Goal: Transaction & Acquisition: Purchase product/service

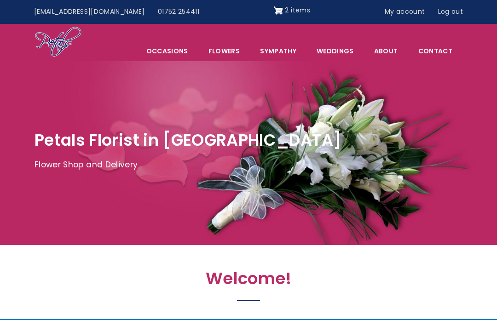
click at [274, 9] on img "Site header" at bounding box center [278, 10] width 9 height 15
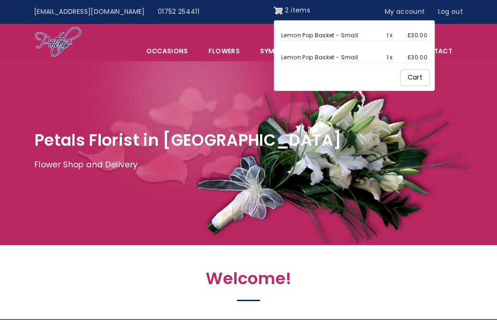
click at [406, 80] on link "Cart" at bounding box center [414, 77] width 29 height 17
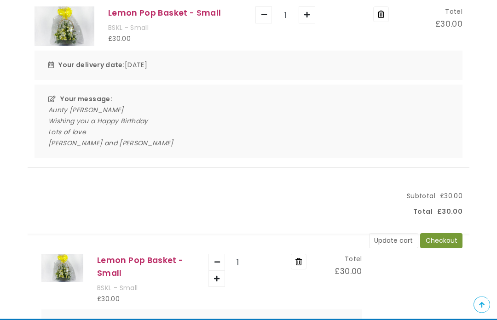
scroll to position [155, 0]
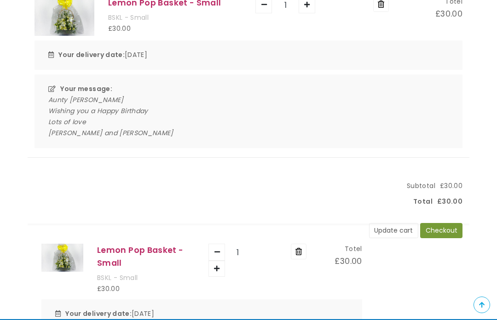
click at [219, 265] on icon "button" at bounding box center [217, 268] width 6 height 6
type input "2"
click at [225, 256] on button "button" at bounding box center [217, 252] width 16 height 16
type input "1"
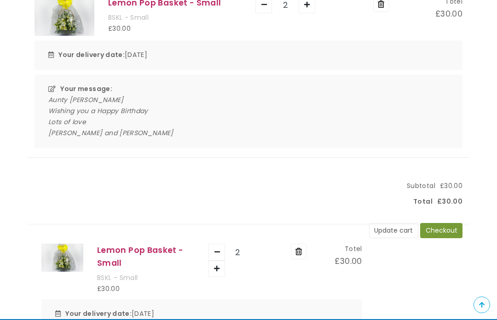
type input "1"
click at [225, 260] on button "button" at bounding box center [217, 252] width 16 height 16
type input "0"
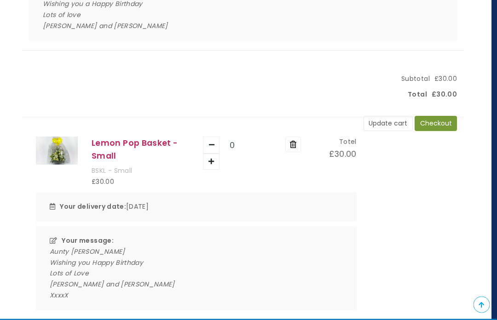
scroll to position [262, 7]
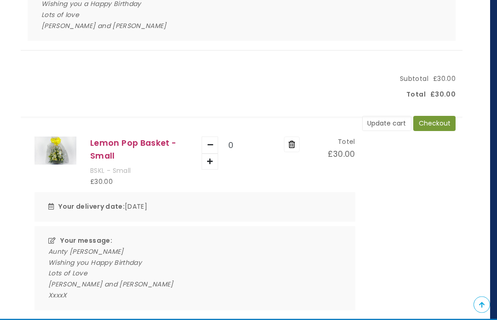
click at [441, 122] on button "Checkout" at bounding box center [434, 124] width 42 height 16
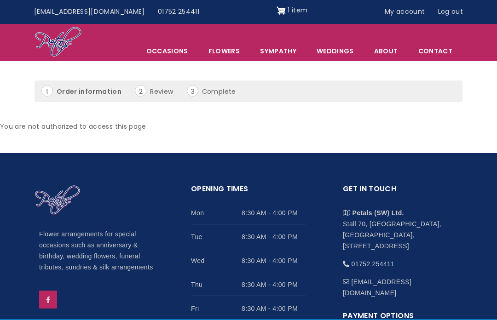
click at [85, 93] on li "Order information" at bounding box center [86, 91] width 91 height 12
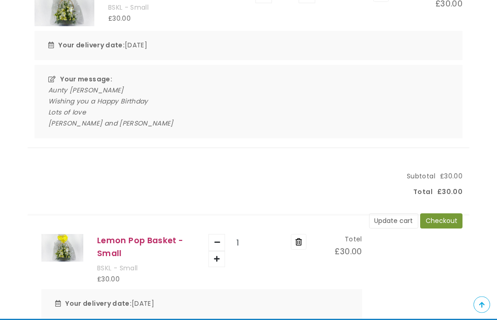
scroll to position [166, 0]
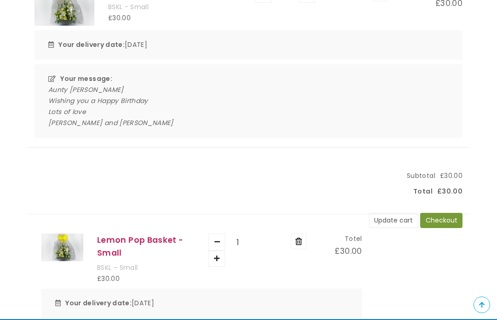
click at [395, 217] on button "Update cart" at bounding box center [393, 221] width 49 height 16
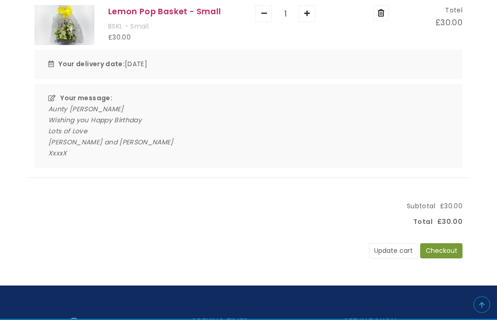
scroll to position [147, 0]
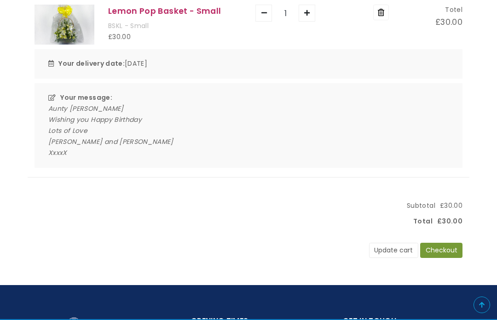
click at [441, 248] on button "Checkout" at bounding box center [441, 251] width 42 height 16
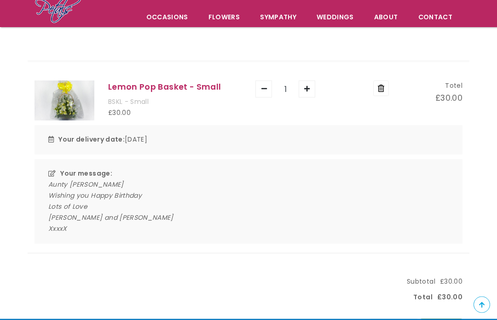
scroll to position [71, 0]
click at [434, 16] on link "Contact" at bounding box center [434, 16] width 53 height 19
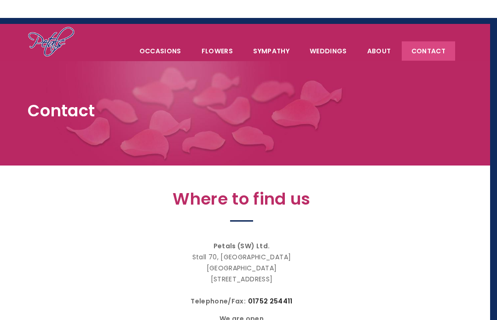
scroll to position [0, 7]
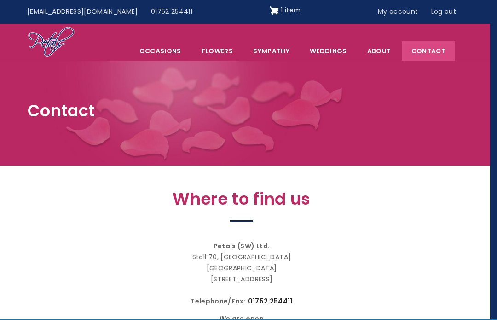
click at [280, 9] on span "1 item" at bounding box center [290, 10] width 20 height 9
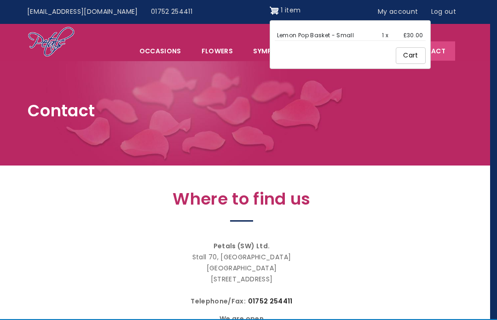
click at [316, 37] on link "Lemon Pop Basket - Small" at bounding box center [315, 35] width 77 height 8
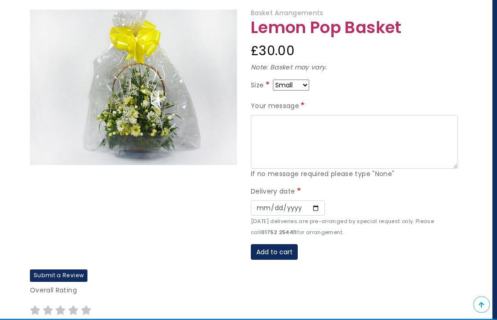
scroll to position [108, 4]
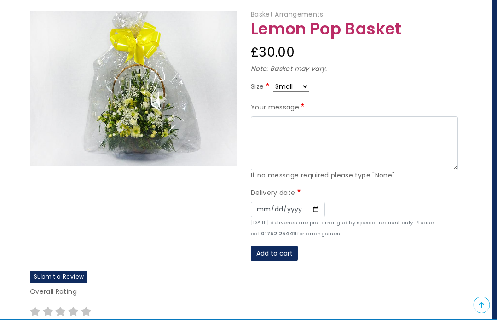
click at [282, 251] on button "Add to cart" at bounding box center [274, 254] width 47 height 16
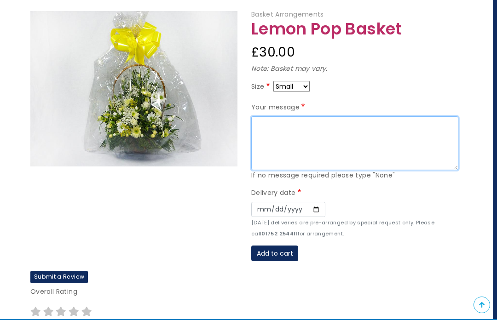
type textarea "8"
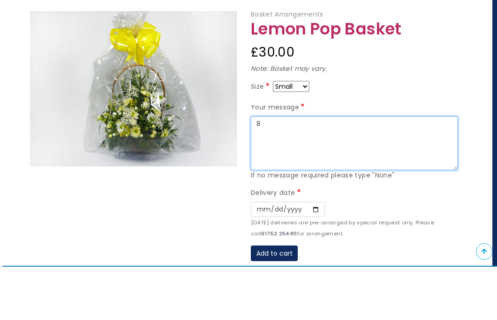
scroll to position [0, 7]
